Goal: Task Accomplishment & Management: Use online tool/utility

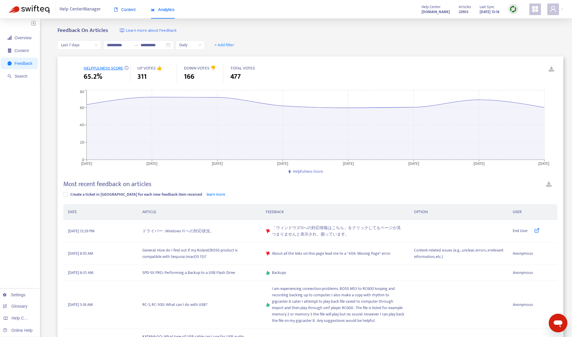
click at [128, 8] on span "Content" at bounding box center [125, 9] width 22 height 5
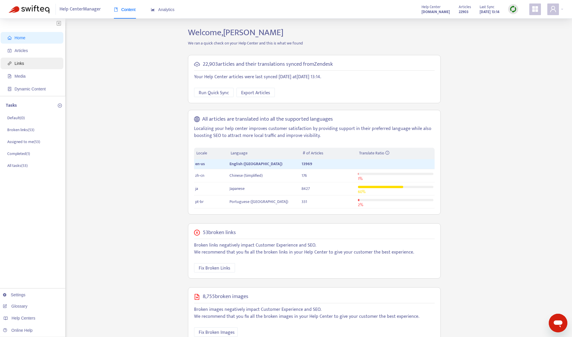
click at [29, 61] on span "Links" at bounding box center [33, 63] width 51 height 12
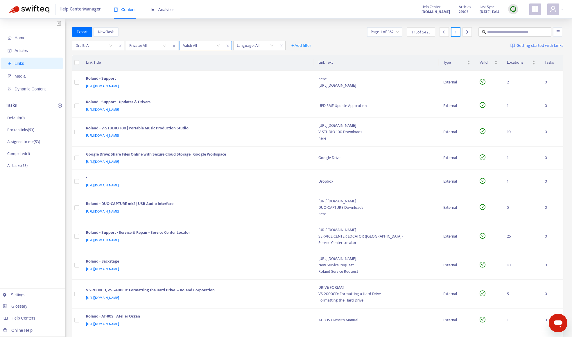
click at [204, 46] on input "search" at bounding box center [201, 45] width 37 height 9
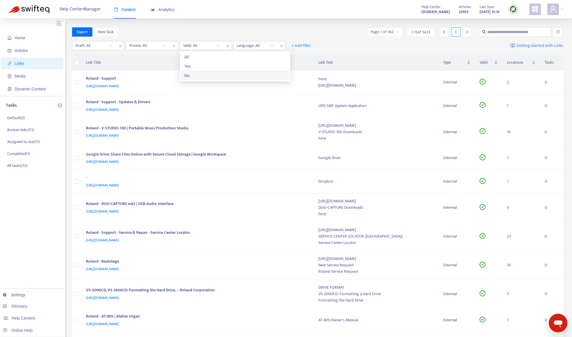
click at [205, 74] on div "No" at bounding box center [234, 75] width 101 height 6
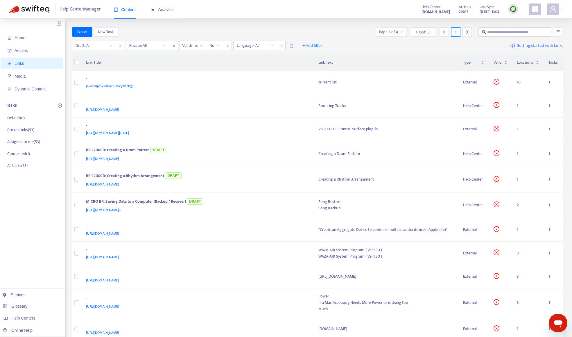
click at [151, 44] on input "search" at bounding box center [147, 45] width 37 height 9
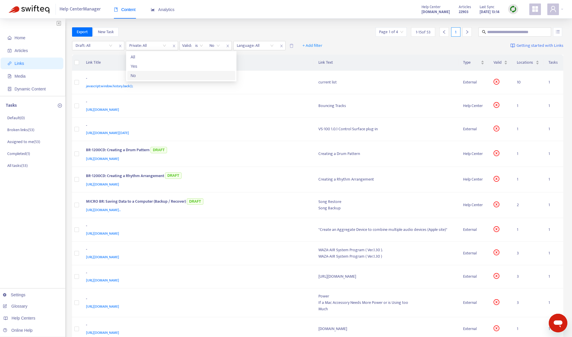
click at [151, 74] on div "No" at bounding box center [181, 75] width 101 height 6
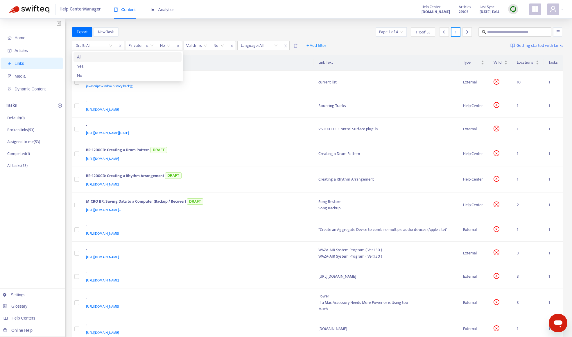
click at [98, 45] on input "search" at bounding box center [93, 45] width 37 height 9
click at [103, 76] on div "No" at bounding box center [127, 75] width 101 height 6
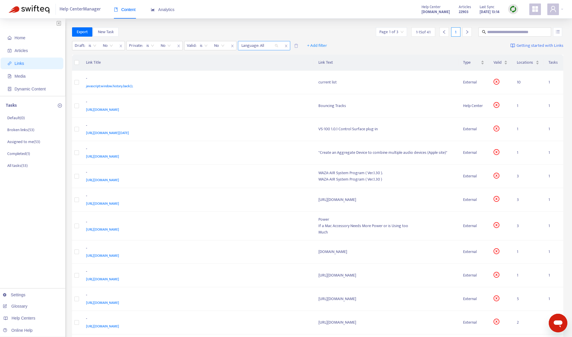
click at [255, 46] on div at bounding box center [256, 45] width 35 height 7
click at [273, 25] on div "Home Articles Links Media Dynamic Content Tasks Default ( 0 ) Broken links ( 53…" at bounding box center [286, 240] width 572 height 442
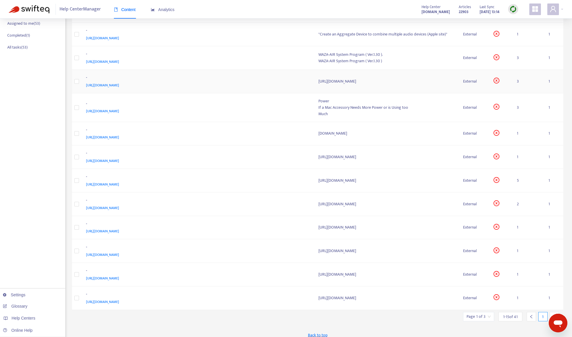
scroll to position [124, 0]
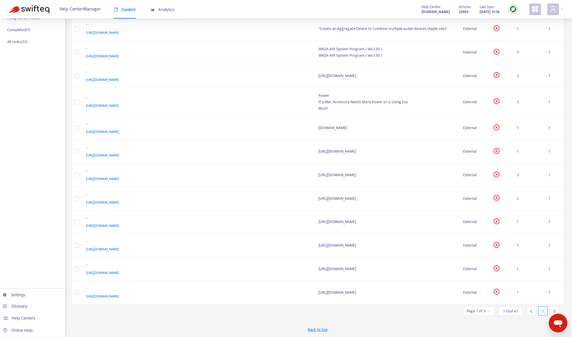
click at [491, 312] on div "Page 1 of 3" at bounding box center [478, 310] width 31 height 9
click at [453, 296] on span "15" at bounding box center [464, 294] width 37 height 9
click at [456, 280] on div "50" at bounding box center [497, 283] width 101 height 6
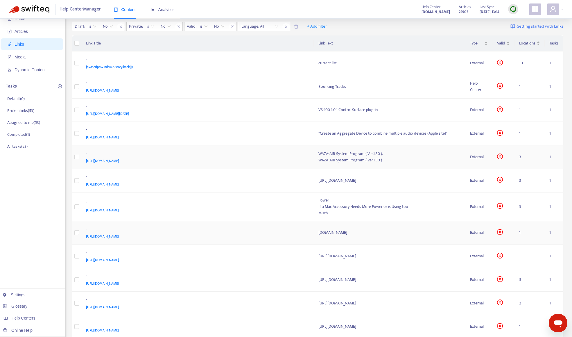
scroll to position [0, 0]
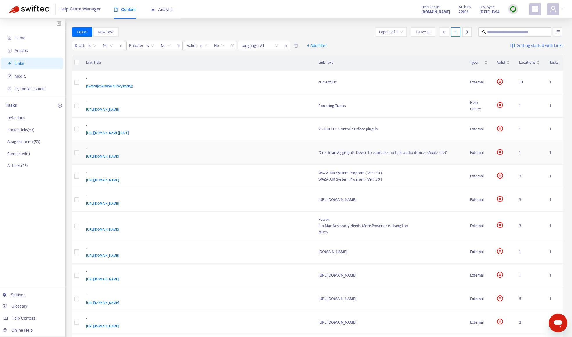
click at [186, 155] on div "[URL][DOMAIN_NAME]" at bounding box center [196, 156] width 221 height 6
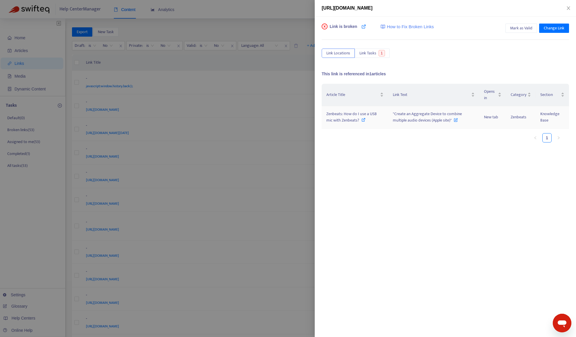
click at [362, 120] on icon at bounding box center [364, 120] width 4 height 4
click at [513, 27] on span "Mark as Valid" at bounding box center [521, 28] width 22 height 6
click at [245, 18] on div at bounding box center [288, 168] width 576 height 337
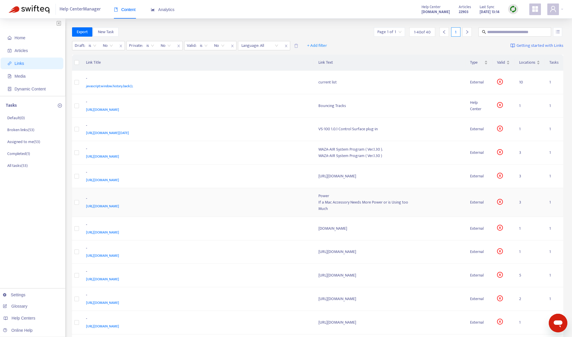
click at [200, 198] on div "-" at bounding box center [196, 199] width 221 height 8
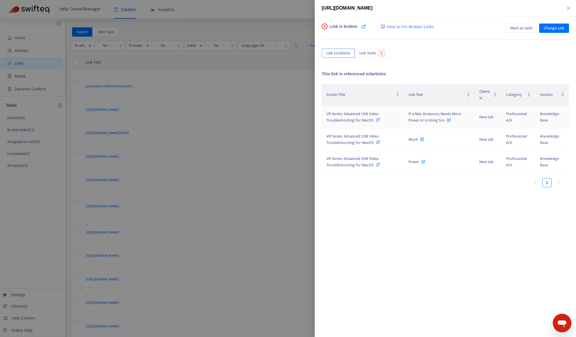
click at [366, 120] on span "VR Series: Advanced USB Video Troubleshooting for MacOS" at bounding box center [352, 116] width 53 height 13
click at [272, 55] on div at bounding box center [288, 168] width 576 height 337
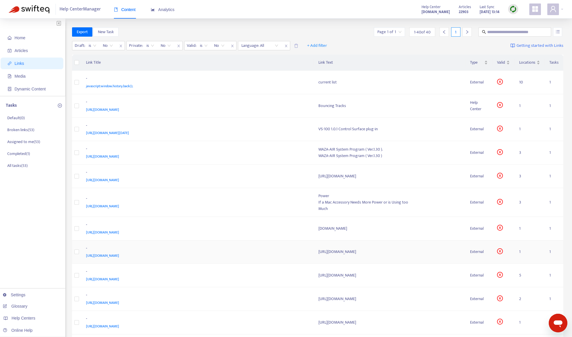
click at [192, 247] on div "-" at bounding box center [196, 249] width 221 height 8
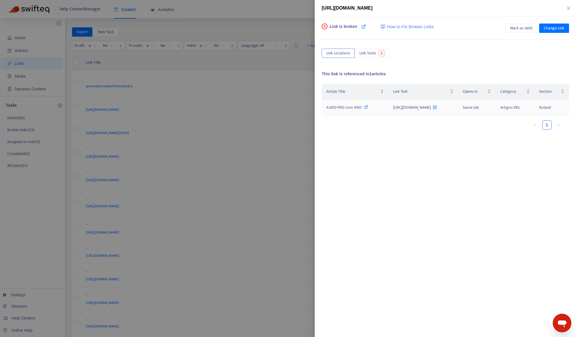
click at [358, 109] on span "A-800 PRO com IPAD" at bounding box center [343, 107] width 35 height 7
click at [296, 265] on div at bounding box center [288, 168] width 576 height 337
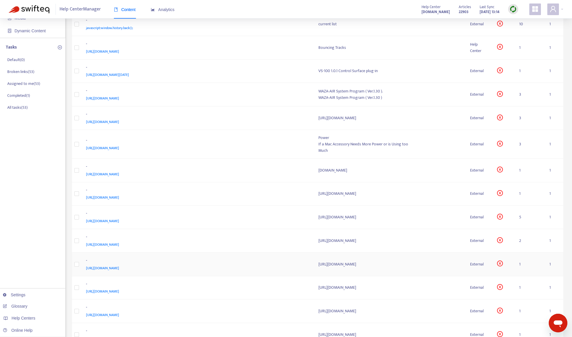
scroll to position [116, 0]
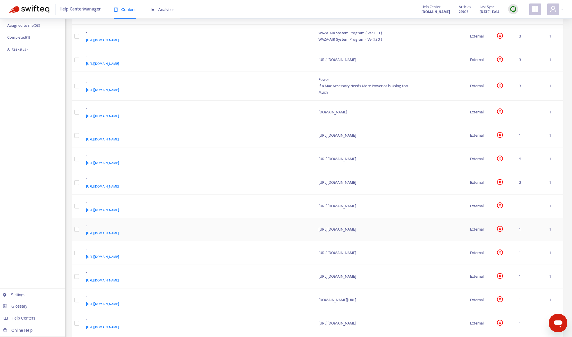
click at [231, 231] on div "[URL][DOMAIN_NAME]" at bounding box center [196, 233] width 221 height 6
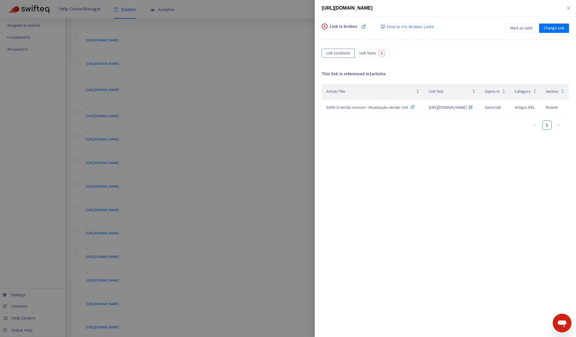
click at [46, 257] on div at bounding box center [288, 168] width 576 height 337
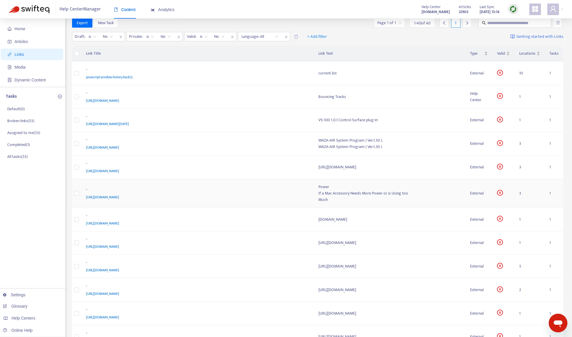
scroll to position [0, 0]
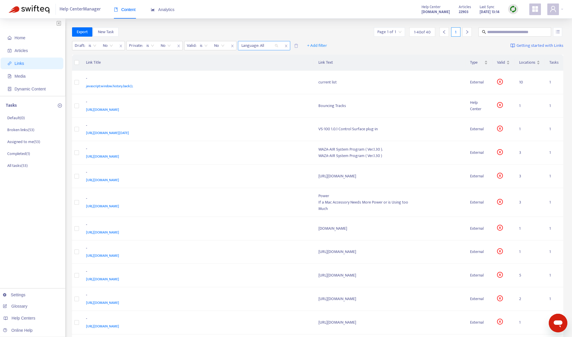
click at [252, 48] on div at bounding box center [256, 45] width 35 height 7
click at [264, 65] on div "en-us" at bounding box center [292, 66] width 101 height 6
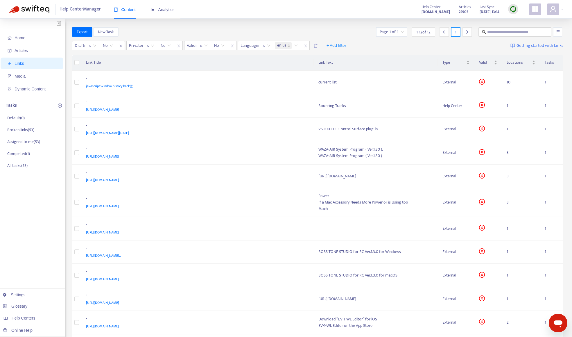
click at [269, 31] on div "Export New Task Page 1 of 1 1 - 12 of 12 1" at bounding box center [317, 31] width 491 height 9
click at [288, 44] on span at bounding box center [288, 45] width 3 height 7
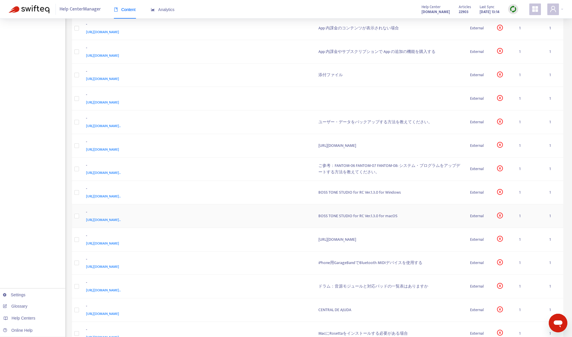
scroll to position [581, 0]
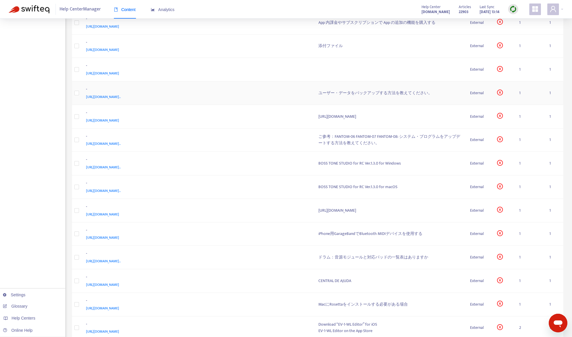
click at [260, 91] on div "-" at bounding box center [196, 90] width 221 height 8
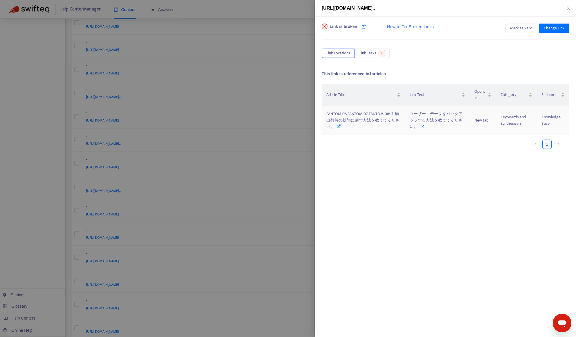
click at [378, 125] on div "FANTOM-06 FANTOM-07 FANTOM-08: 工場出荷時の状態に戻す方法を教えてください。" at bounding box center [363, 120] width 74 height 19
click at [27, 162] on div at bounding box center [288, 168] width 576 height 337
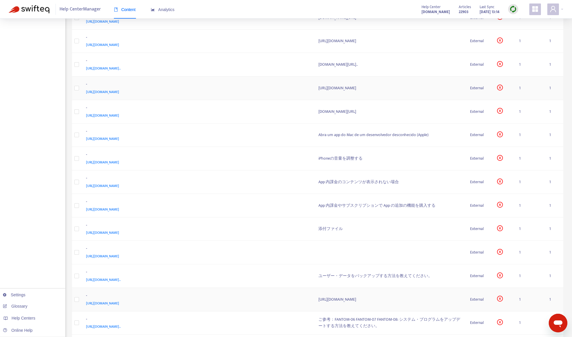
scroll to position [407, 0]
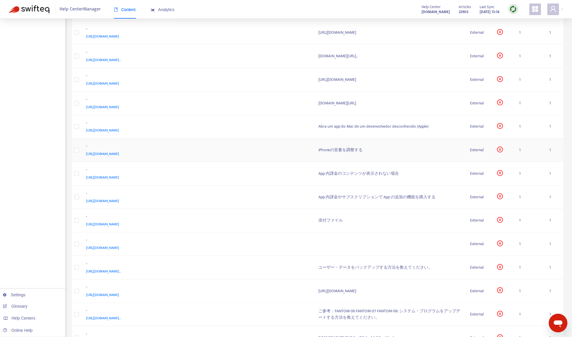
click at [218, 152] on div "[URL][DOMAIN_NAME]" at bounding box center [196, 153] width 221 height 6
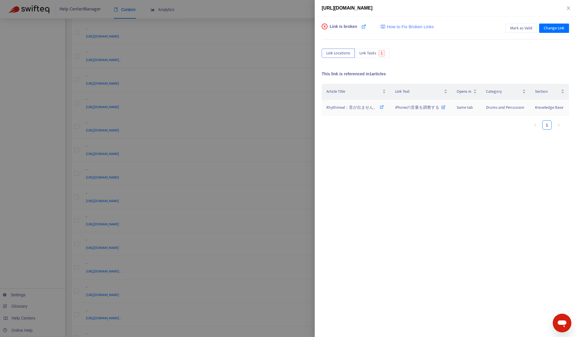
click at [359, 108] on span "Rhythmeal：音が出ません。" at bounding box center [351, 107] width 51 height 7
click at [365, 109] on span "Rhythmeal：音が出ません。" at bounding box center [351, 107] width 51 height 7
click at [519, 29] on span "Mark as Valid" at bounding box center [521, 28] width 22 height 6
click at [255, 33] on div at bounding box center [288, 168] width 576 height 337
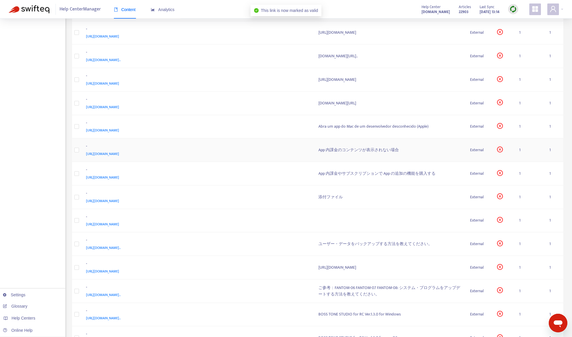
click at [251, 151] on div "[URL][DOMAIN_NAME]" at bounding box center [196, 153] width 221 height 6
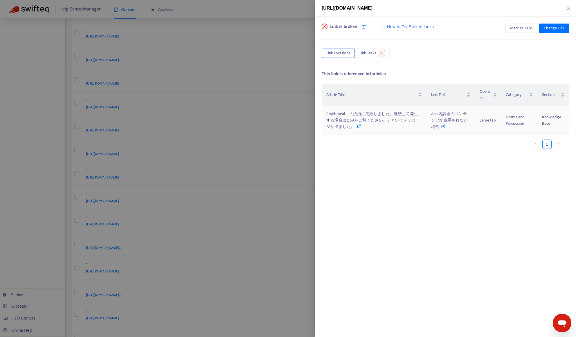
click at [357, 126] on icon at bounding box center [359, 126] width 4 height 4
click at [268, 15] on div at bounding box center [288, 168] width 576 height 337
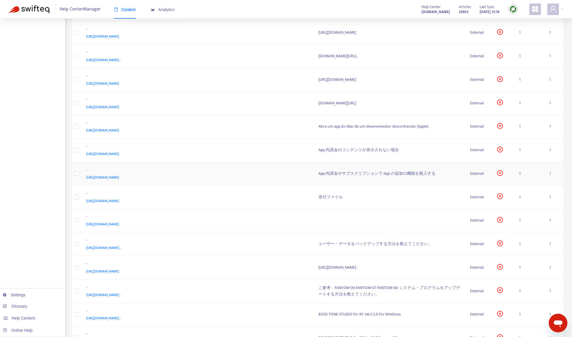
click at [177, 174] on div "[URL][DOMAIN_NAME]" at bounding box center [196, 177] width 221 height 6
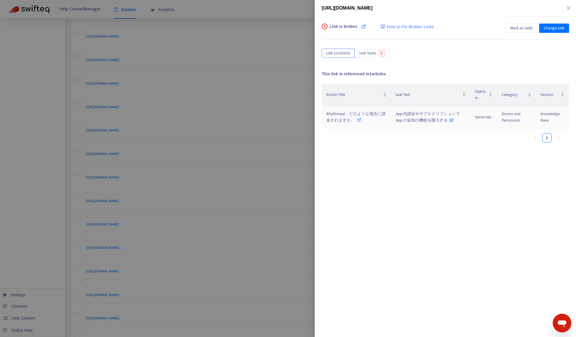
click at [360, 121] on icon at bounding box center [359, 120] width 4 height 4
click at [290, 17] on div at bounding box center [288, 168] width 576 height 337
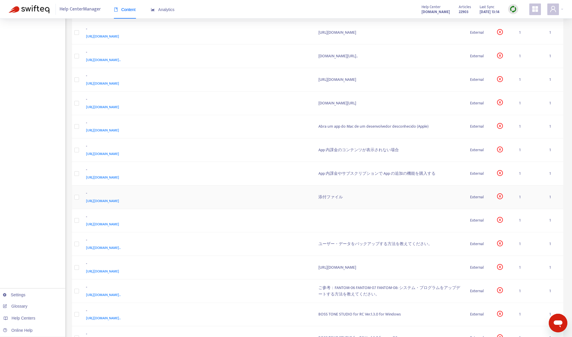
click at [235, 195] on div "-" at bounding box center [196, 194] width 221 height 8
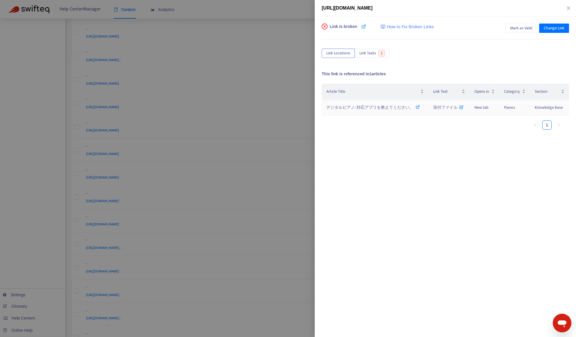
click at [382, 110] on span "デジタルピアノ: 対応アプリを教えてください。" at bounding box center [369, 107] width 87 height 7
click at [288, 17] on div at bounding box center [288, 168] width 576 height 337
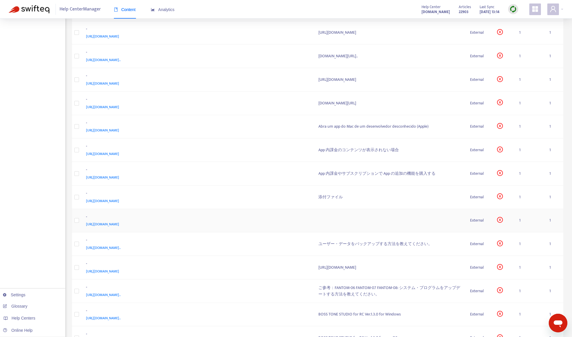
click at [227, 219] on div "-" at bounding box center [196, 217] width 221 height 8
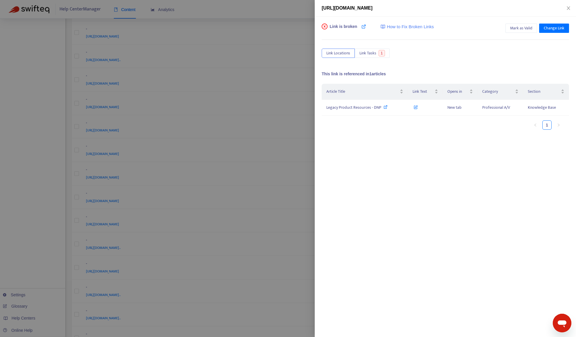
drag, startPoint x: 320, startPoint y: 8, endPoint x: 475, endPoint y: 9, distance: 155.1
click at [475, 9] on div "[URL][DOMAIN_NAME]" at bounding box center [445, 8] width 261 height 17
copy span "[URL][DOMAIN_NAME]"
click at [365, 107] on span "Legacy Product Resources - DNP" at bounding box center [353, 107] width 55 height 7
click at [41, 208] on div at bounding box center [288, 168] width 576 height 337
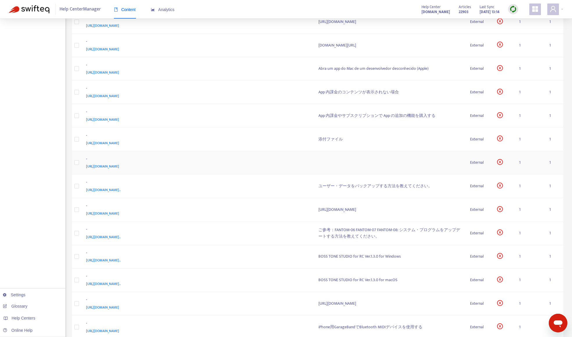
scroll to position [465, 0]
click at [274, 190] on div "[URL][DOMAIN_NAME].." at bounding box center [196, 189] width 221 height 6
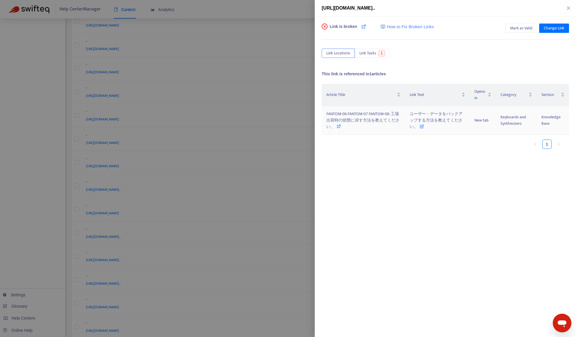
click at [367, 121] on span "FANTOM-06 FANTOM-07 FANTOM-08: 工場出荷時の状態に戻す方法を教えてください。" at bounding box center [362, 119] width 73 height 19
click at [260, 39] on div at bounding box center [288, 168] width 576 height 337
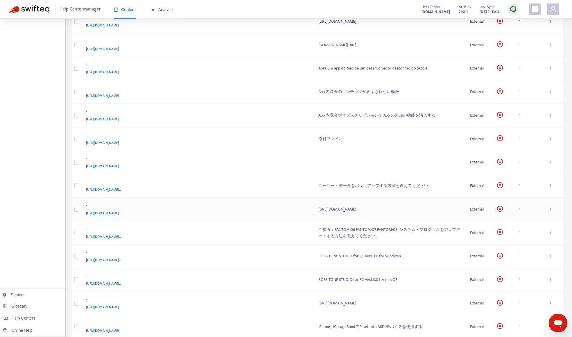
click at [260, 212] on div "[URL][DOMAIN_NAME]" at bounding box center [196, 213] width 221 height 6
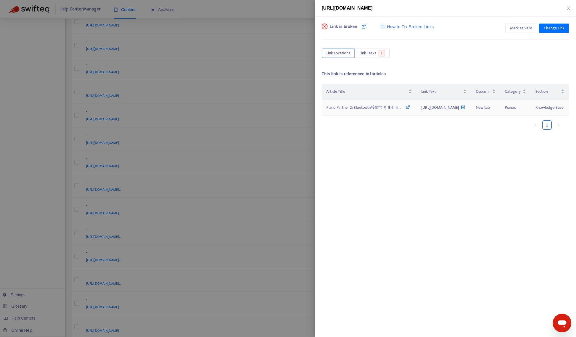
click at [337, 111] on span "Piano Partner 2: Bluetooth接続できません。" at bounding box center [364, 107] width 77 height 7
click at [516, 28] on span "Mark as Valid" at bounding box center [521, 28] width 22 height 6
click at [220, 12] on div at bounding box center [288, 168] width 576 height 337
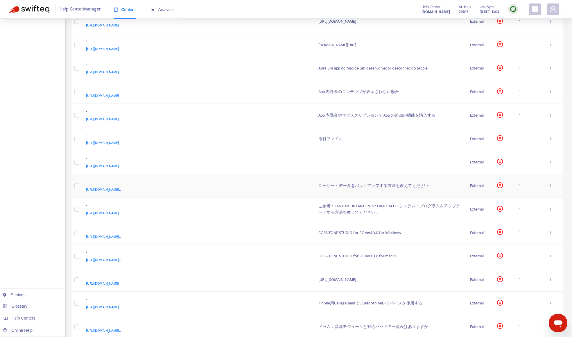
click at [271, 190] on div "[URL][DOMAIN_NAME].." at bounding box center [196, 189] width 221 height 6
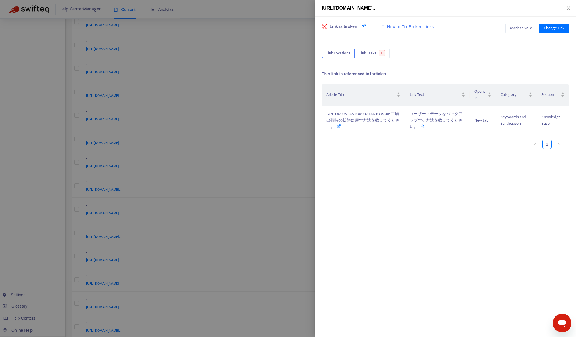
click at [270, 204] on div at bounding box center [288, 168] width 576 height 337
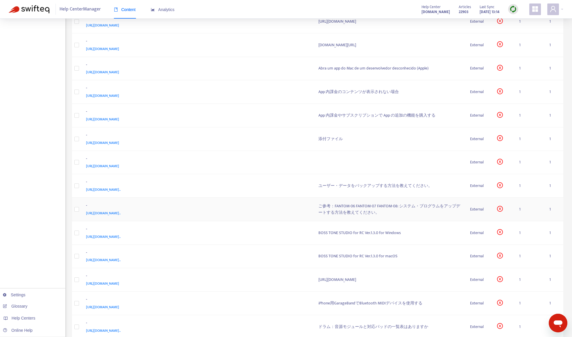
click at [269, 210] on div "[URL][DOMAIN_NAME].." at bounding box center [196, 213] width 221 height 6
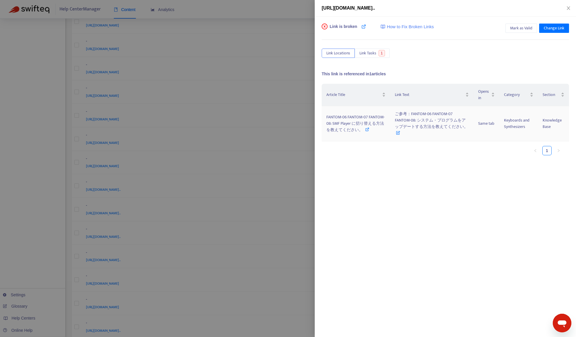
click at [368, 130] on icon at bounding box center [367, 129] width 4 height 4
click at [285, 9] on div at bounding box center [288, 168] width 576 height 337
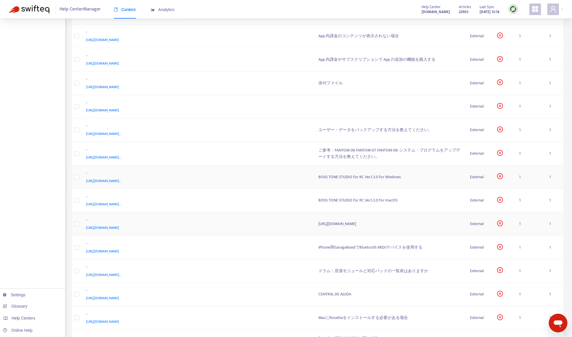
scroll to position [523, 0]
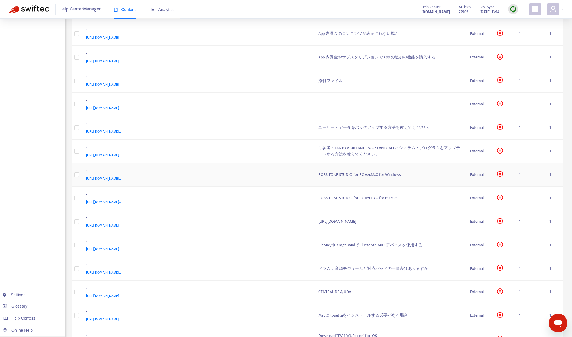
click at [260, 177] on div "[URL][DOMAIN_NAME].." at bounding box center [196, 178] width 221 height 6
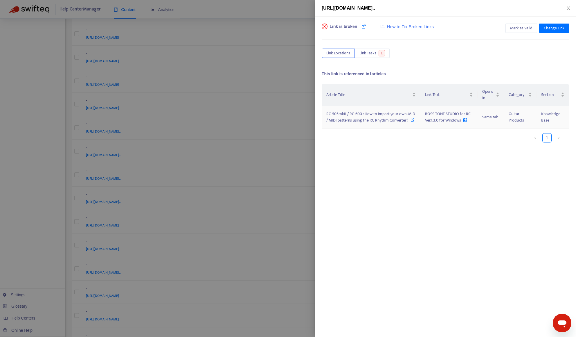
click at [345, 120] on span "RC-505mkII / RC-600 : How to import your own .MID / MIDI patterns using the RC …" at bounding box center [370, 116] width 89 height 13
click at [285, 49] on div at bounding box center [288, 168] width 576 height 337
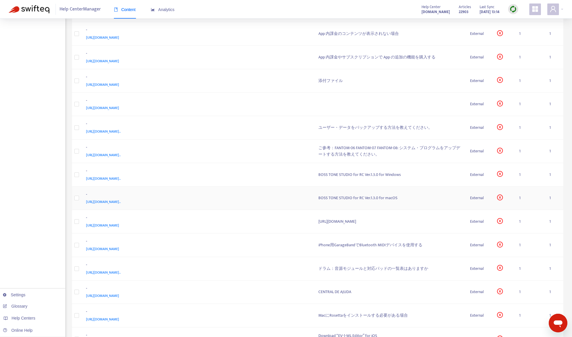
click at [258, 201] on div "[URL][DOMAIN_NAME].." at bounding box center [196, 201] width 221 height 6
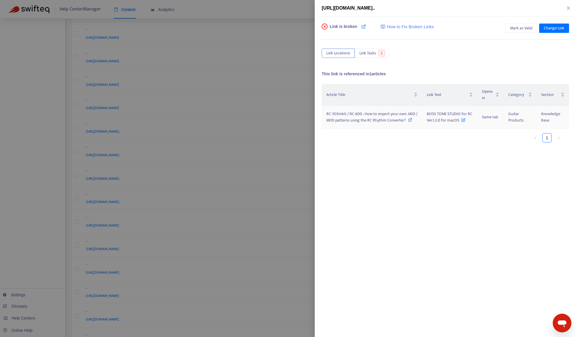
click at [376, 112] on span "RC-505mkII / RC-600 : How to import your own .MID / MIDI patterns using the RC …" at bounding box center [371, 116] width 91 height 13
click at [240, 283] on div at bounding box center [288, 168] width 576 height 337
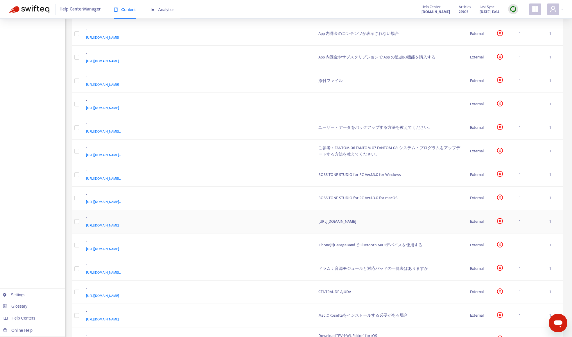
click at [272, 224] on div "[URL][DOMAIN_NAME]" at bounding box center [196, 225] width 221 height 6
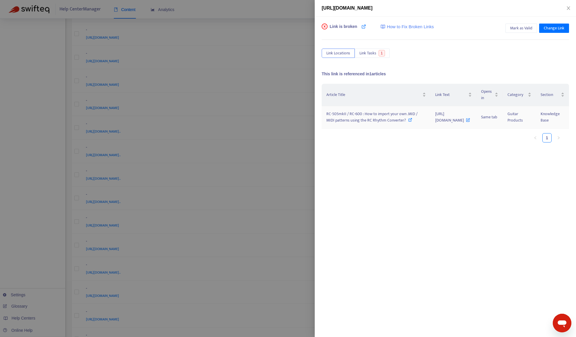
click at [408, 122] on icon at bounding box center [410, 120] width 4 height 4
click at [264, 305] on div at bounding box center [288, 168] width 576 height 337
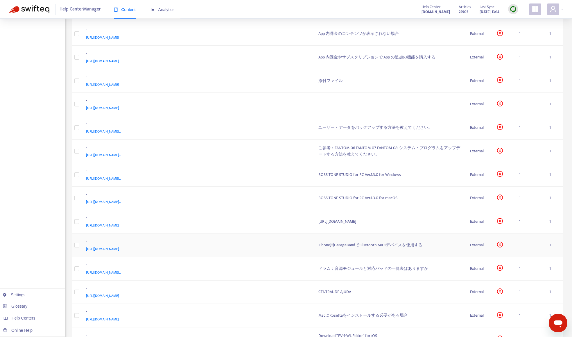
click at [248, 241] on div "-" at bounding box center [196, 242] width 221 height 8
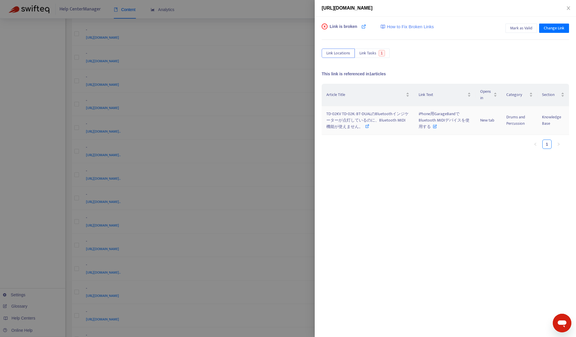
click at [337, 130] on span "TD-02KV TD-02K: BT-DUALのBluetoothインジケーターが点灯しているのに、Bluetooth MIDI機能が使えません。" at bounding box center [367, 119] width 82 height 19
click at [519, 28] on span "Mark as Valid" at bounding box center [521, 28] width 22 height 6
drag, startPoint x: 288, startPoint y: 87, endPoint x: 288, endPoint y: 91, distance: 4.4
click at [288, 87] on div at bounding box center [288, 168] width 576 height 337
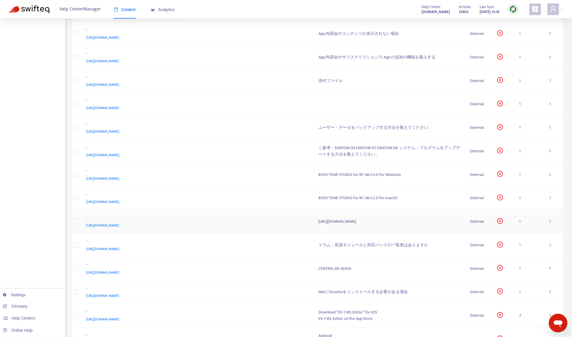
click at [280, 224] on div "[URL][DOMAIN_NAME]" at bounding box center [196, 225] width 221 height 6
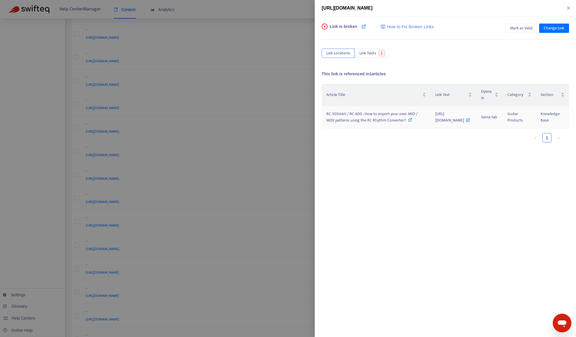
click at [333, 123] on div "RC-505mkII / RC-600 : How to import your own .MID / MIDI patterns using the RC …" at bounding box center [376, 117] width 100 height 13
click at [272, 44] on div at bounding box center [288, 168] width 576 height 337
